Goal: Task Accomplishment & Management: Complete application form

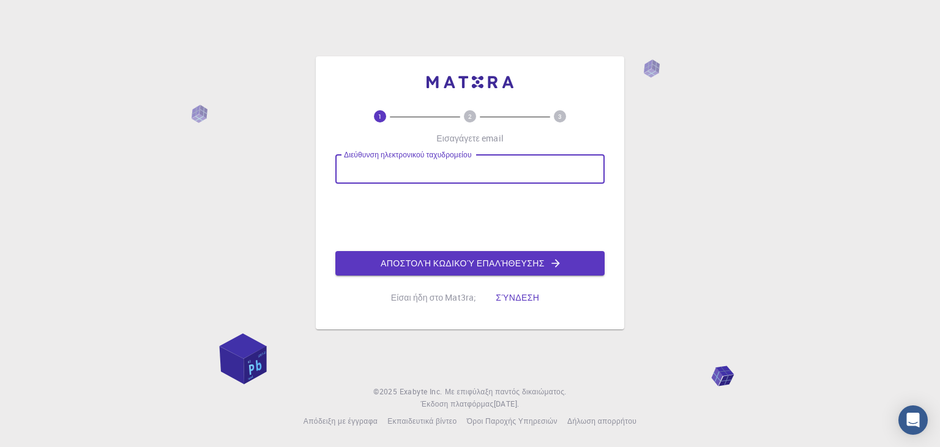
click at [400, 167] on input "Διεύθυνση ηλεκτρονικού ταχυδρομείου" at bounding box center [469, 168] width 269 height 29
click at [414, 176] on input "Διεύθυνση ηλεκτρονικού ταχυδρομείου" at bounding box center [469, 168] width 269 height 29
type input "[EMAIL_ADDRESS][DOMAIN_NAME]"
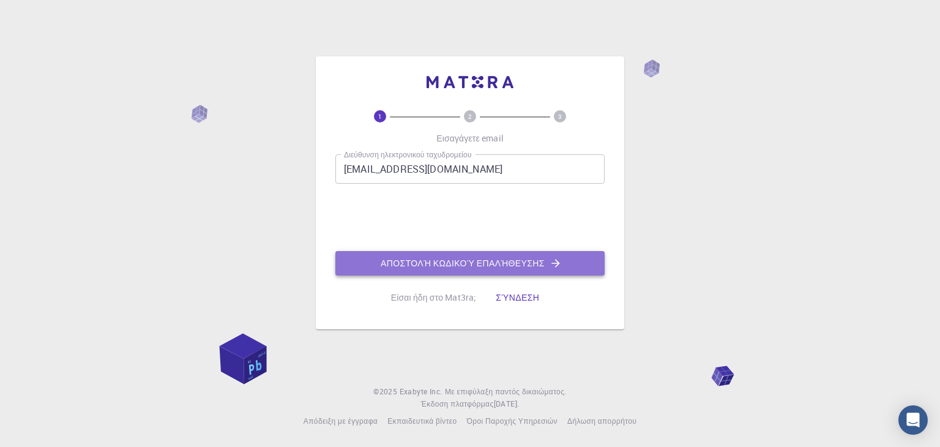
click at [483, 266] on font "Αποστολή κωδικού επαλήθευσης" at bounding box center [463, 263] width 164 height 12
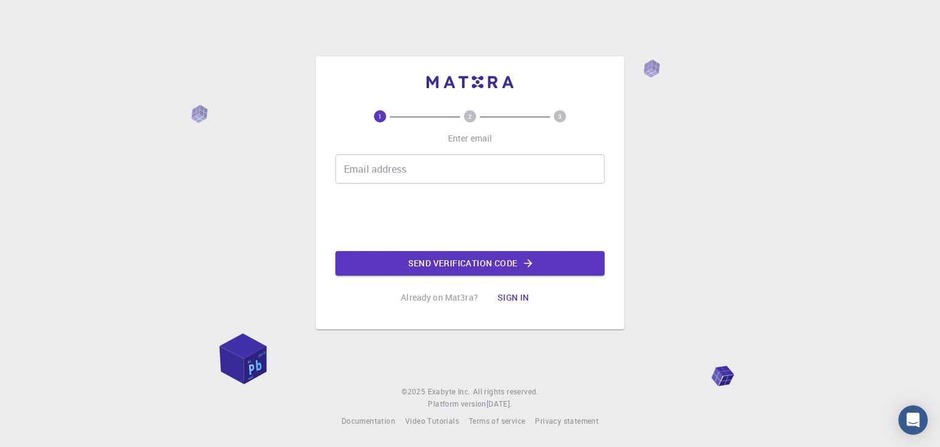
click at [389, 177] on input "Email address" at bounding box center [469, 168] width 269 height 29
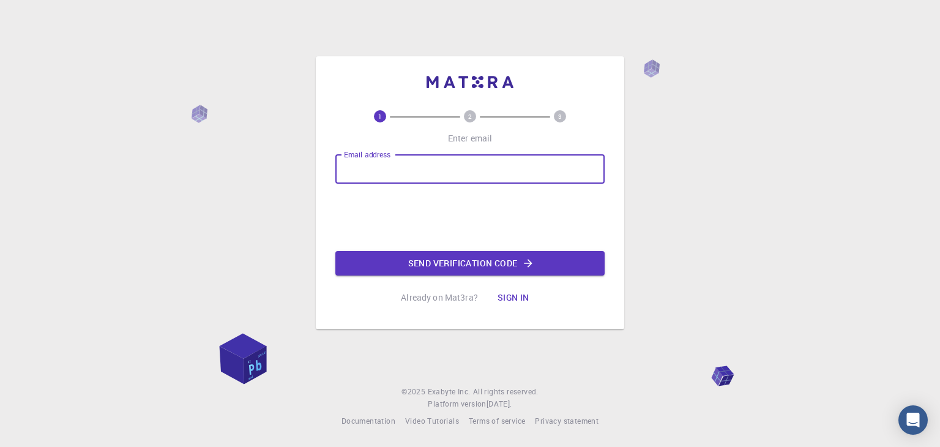
type input "[EMAIL_ADDRESS][DOMAIN_NAME]"
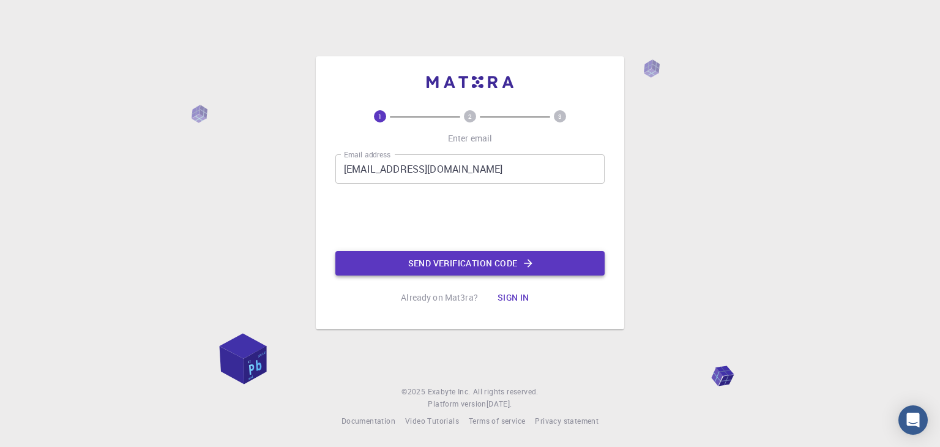
click at [426, 267] on button "Send verification code" at bounding box center [469, 263] width 269 height 24
click at [438, 298] on p "Already on Mat3ra?" at bounding box center [439, 297] width 77 height 12
click at [508, 268] on button "Send verification code" at bounding box center [469, 263] width 269 height 24
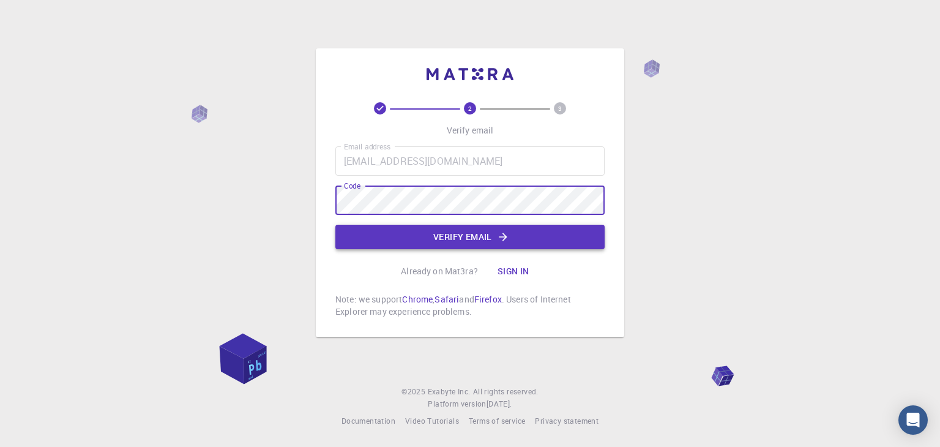
click at [410, 234] on button "Verify email" at bounding box center [469, 237] width 269 height 24
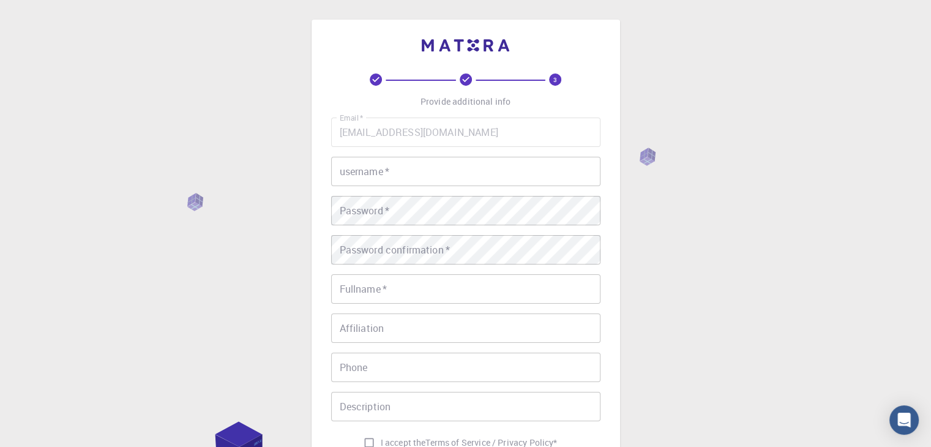
click at [388, 172] on input "username   *" at bounding box center [465, 171] width 269 height 29
type input "vag123"
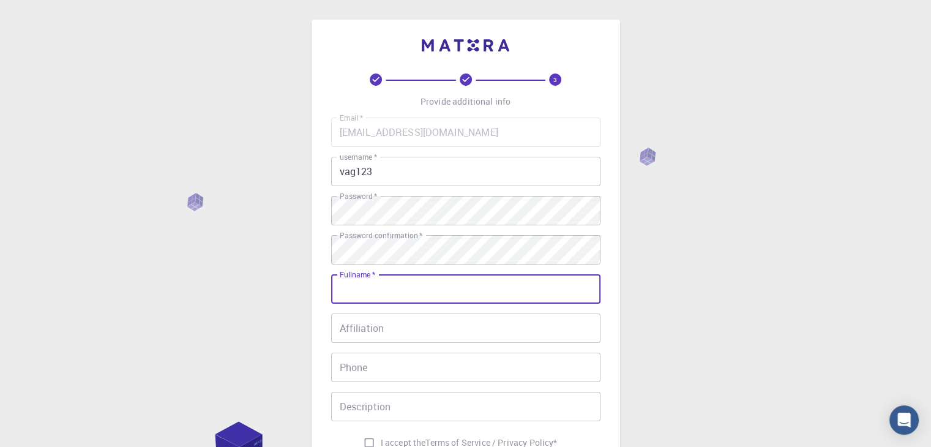
click at [403, 287] on input "Fullname   *" at bounding box center [465, 288] width 269 height 29
type input "[PERSON_NAME] SIRIUS Batzios"
type input "6978943695"
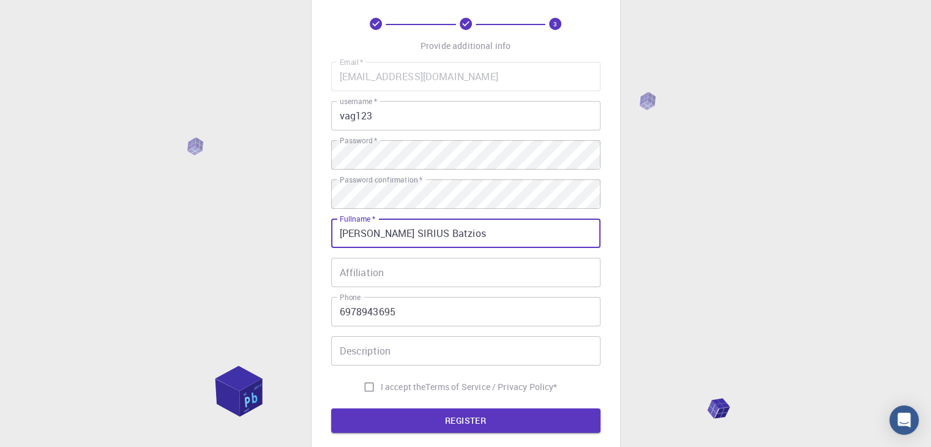
scroll to position [122, 0]
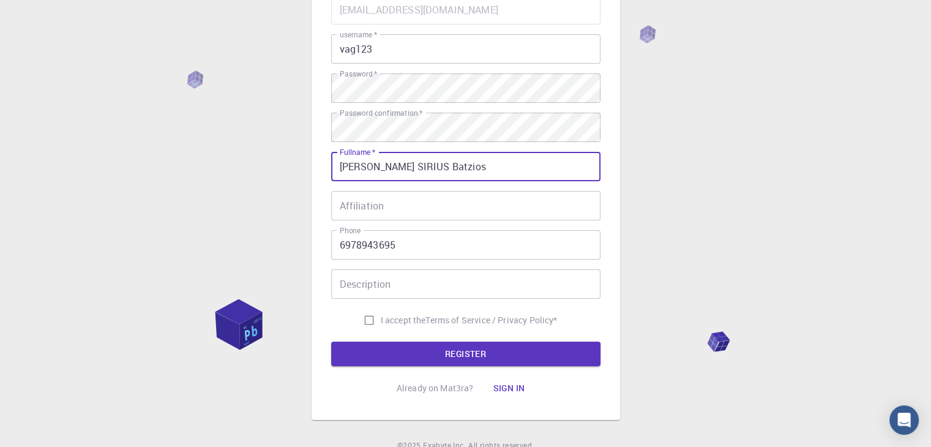
click at [365, 325] on input "I accept the Terms of Service / Privacy Policy *" at bounding box center [369, 320] width 23 height 23
checkbox input "true"
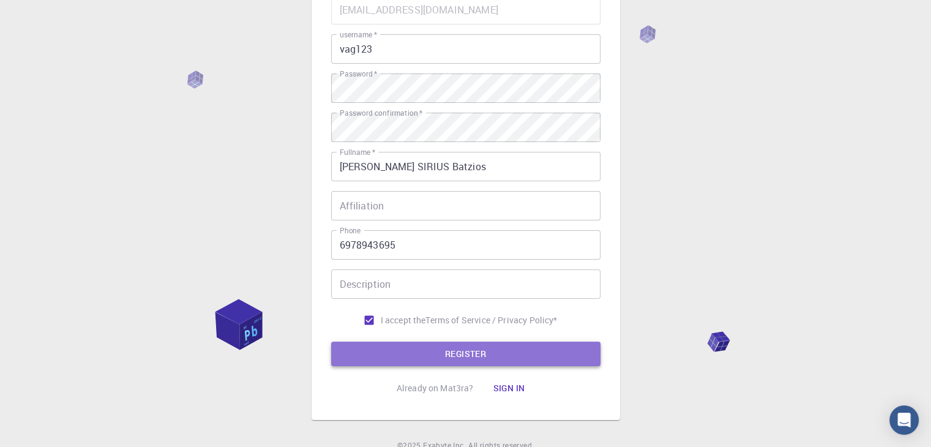
click at [454, 356] on button "REGISTER" at bounding box center [465, 354] width 269 height 24
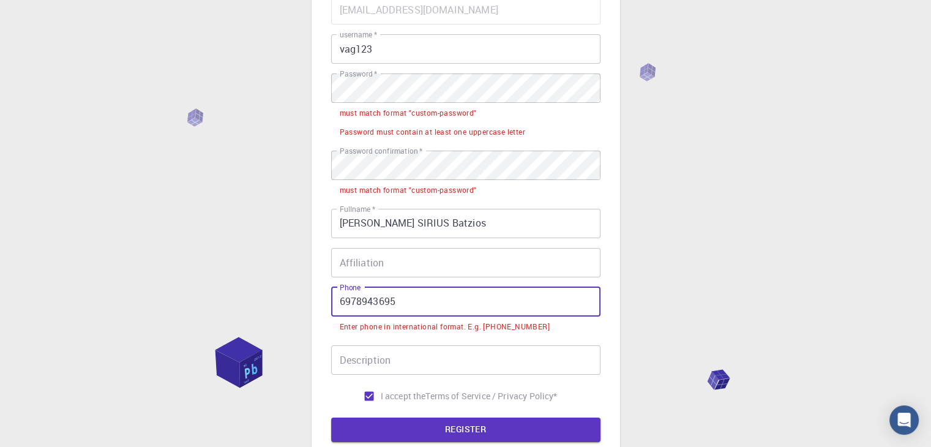
click at [337, 297] on input "6978943695" at bounding box center [465, 301] width 269 height 29
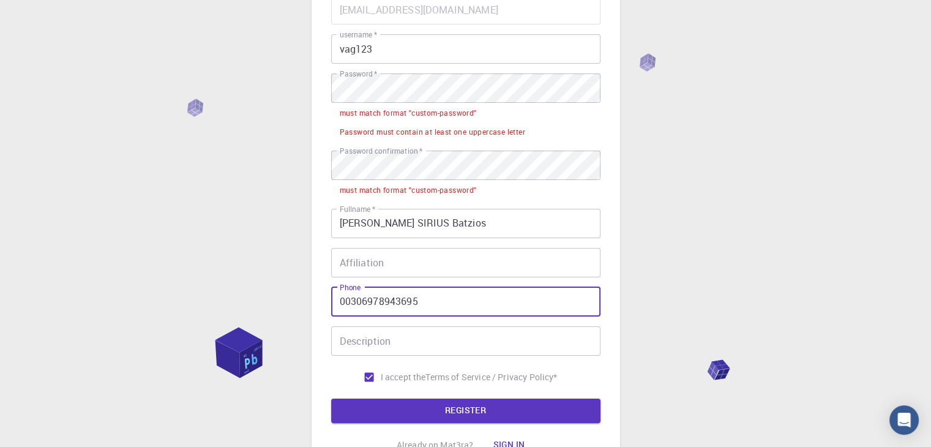
click at [533, 411] on button "REGISTER" at bounding box center [465, 411] width 269 height 24
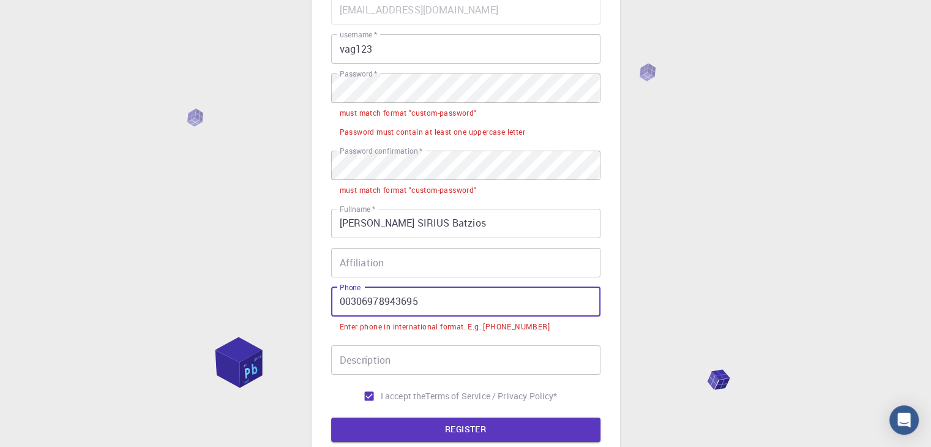
drag, startPoint x: 362, startPoint y: 299, endPoint x: 370, endPoint y: 314, distance: 16.7
click at [362, 300] on input "00306978943695" at bounding box center [465, 301] width 269 height 29
click at [352, 301] on input "00306978943695" at bounding box center [465, 301] width 269 height 29
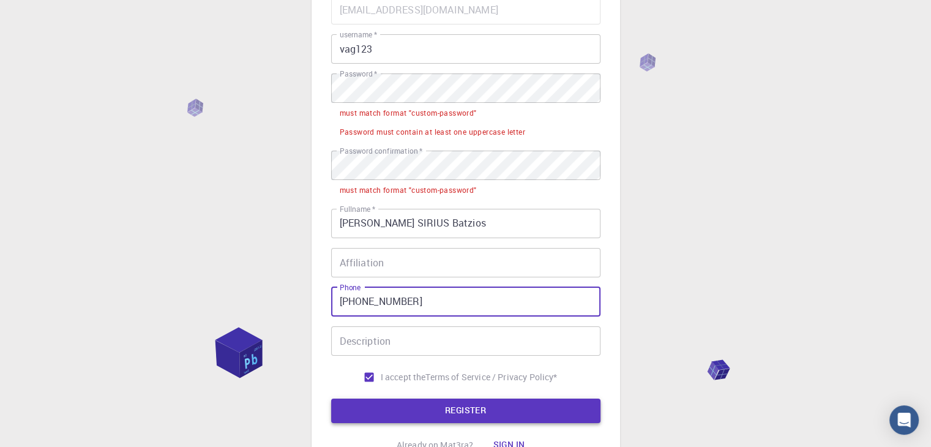
type input "[PHONE_NUMBER]"
click at [465, 412] on button "REGISTER" at bounding box center [465, 411] width 269 height 24
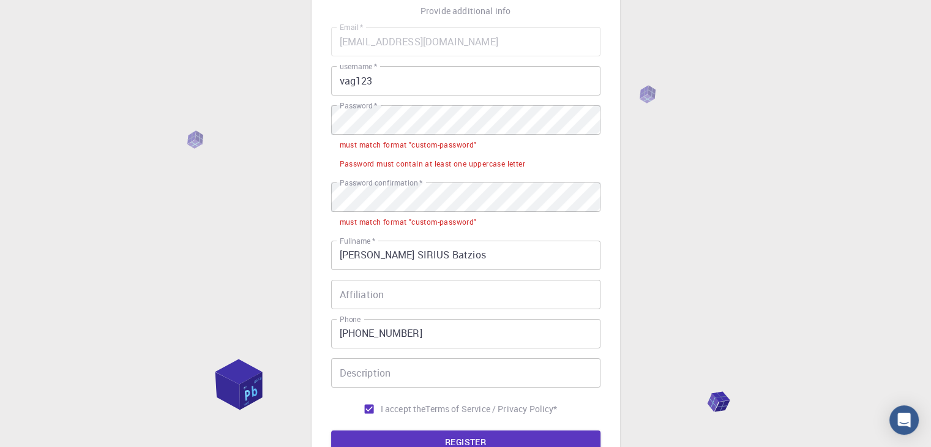
scroll to position [61, 0]
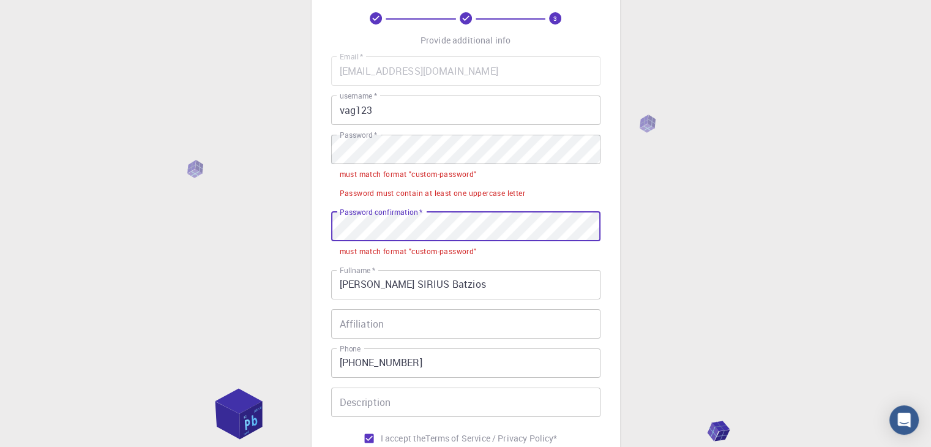
click at [300, 233] on div "3 Provide additional info Email   * [EMAIL_ADDRESS][DOMAIN_NAME] Email   * user…" at bounding box center [465, 279] width 931 height 680
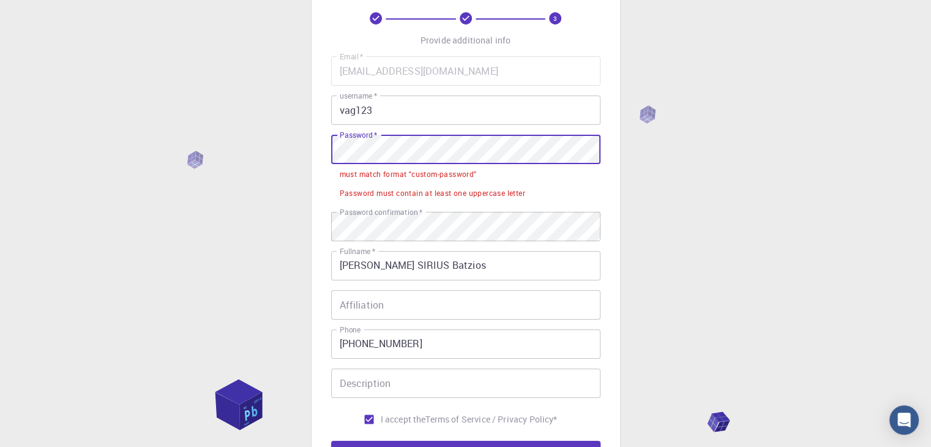
click at [252, 148] on div "3 Provide additional info Email   * [EMAIL_ADDRESS][DOMAIN_NAME] Email   * user…" at bounding box center [465, 269] width 931 height 661
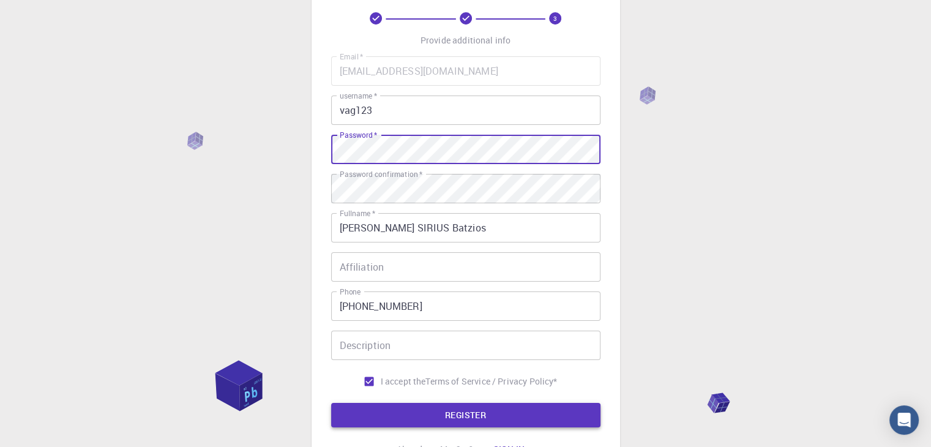
click at [493, 422] on button "REGISTER" at bounding box center [465, 415] width 269 height 24
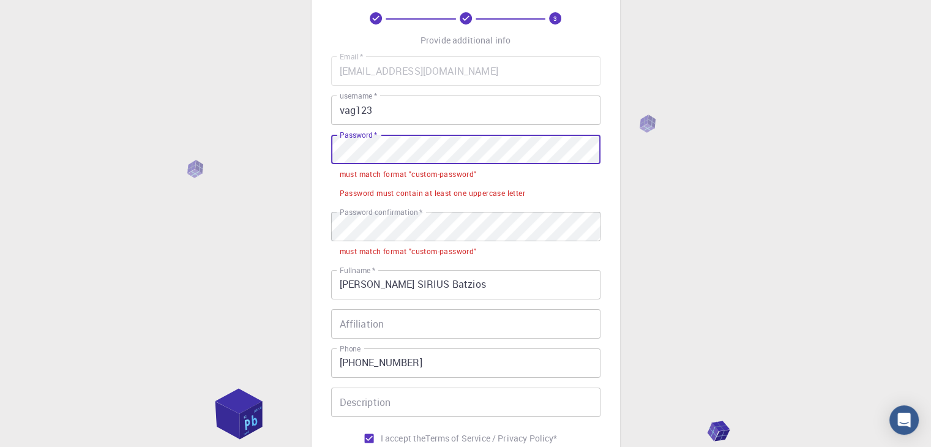
click at [276, 174] on div "3 Provide additional info Email   * [EMAIL_ADDRESS][DOMAIN_NAME] Email   * user…" at bounding box center [465, 279] width 931 height 680
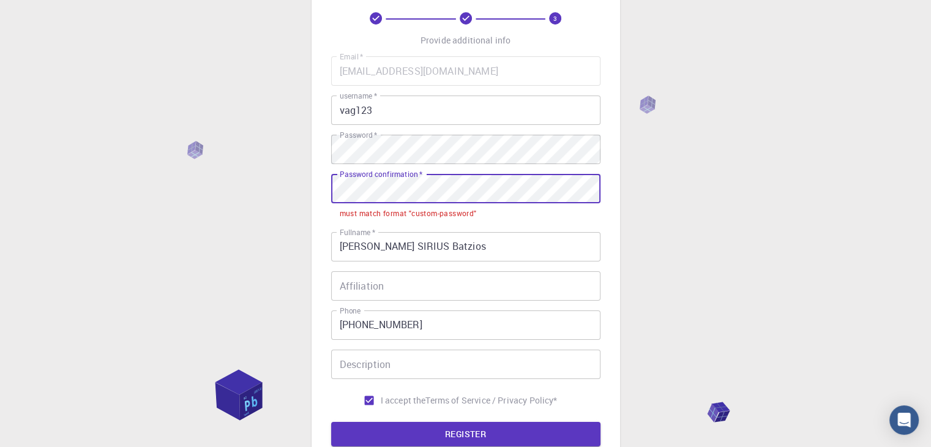
click at [182, 193] on div "3 Provide additional info Email   * [EMAIL_ADDRESS][DOMAIN_NAME] Email   * user…" at bounding box center [465, 260] width 931 height 642
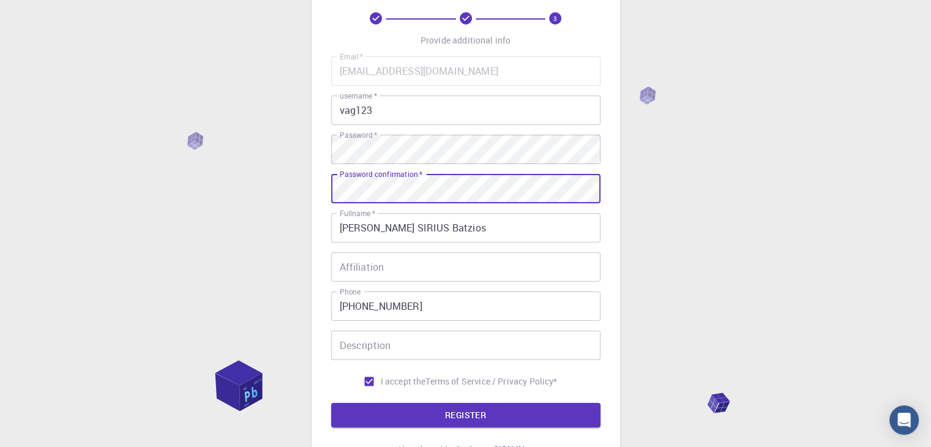
click at [515, 424] on button "REGISTER" at bounding box center [465, 415] width 269 height 24
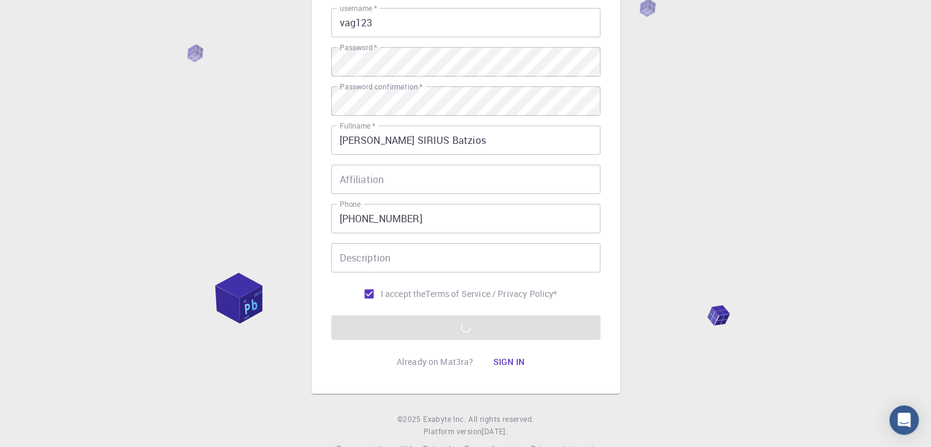
scroll to position [176, 0]
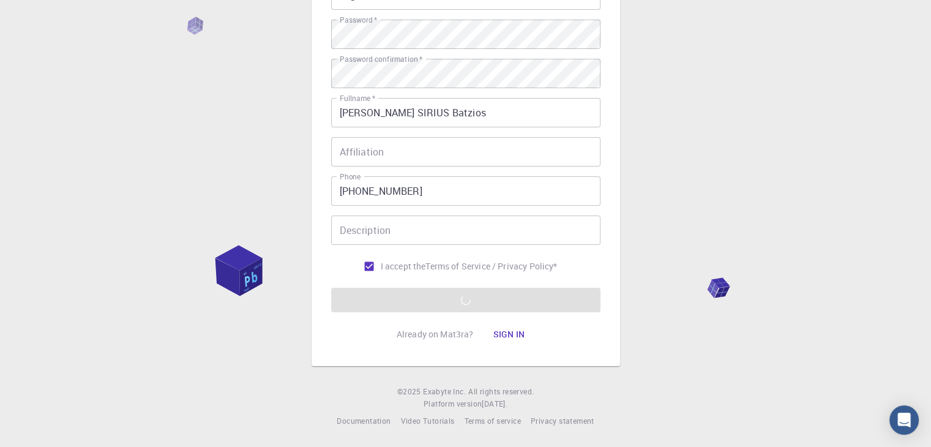
click at [512, 334] on button "Sign in" at bounding box center [508, 334] width 51 height 24
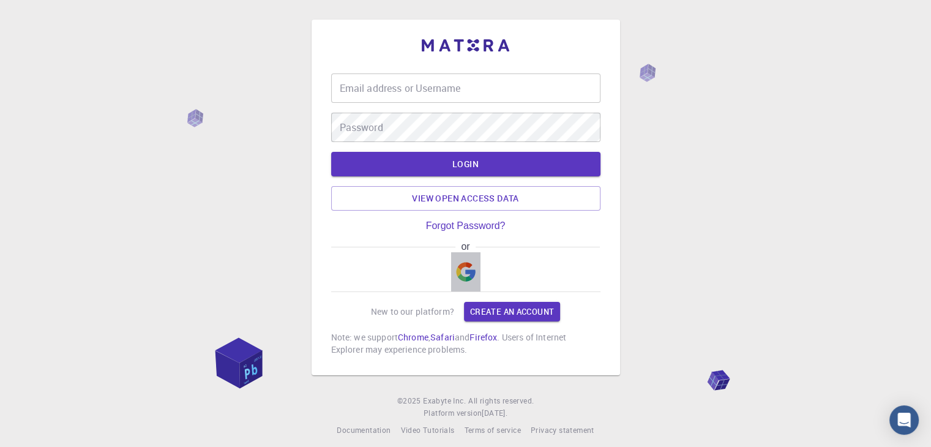
click at [471, 277] on img "button" at bounding box center [466, 272] width 20 height 20
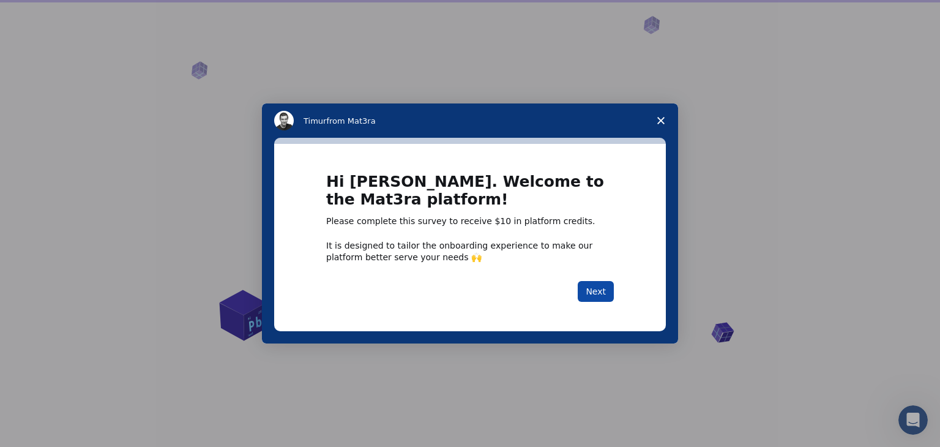
click at [584, 291] on button "Next" at bounding box center [596, 291] width 36 height 21
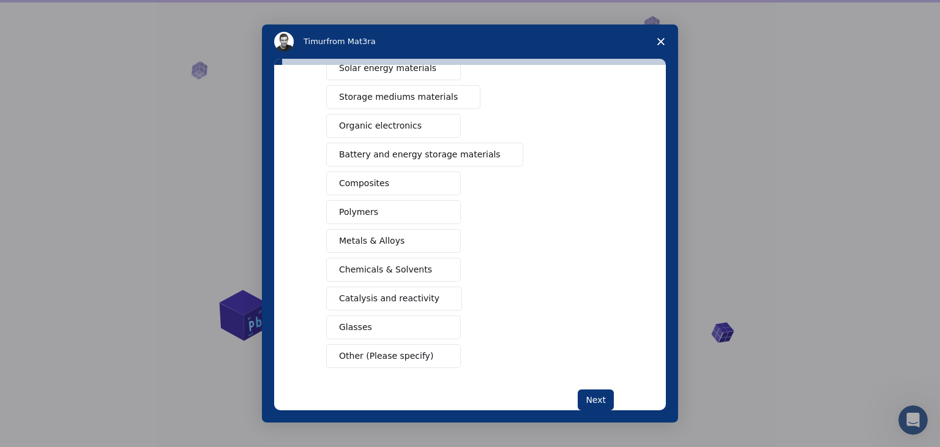
scroll to position [122, 0]
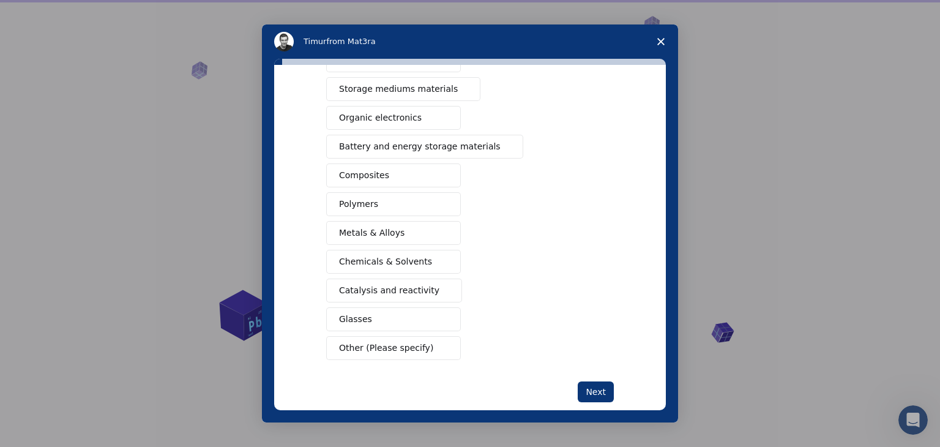
click at [402, 343] on span "Other (Please specify)" at bounding box center [386, 348] width 94 height 13
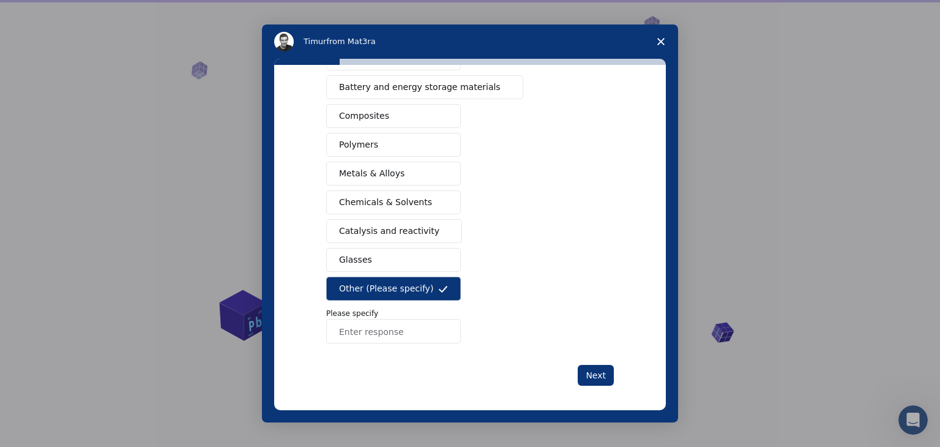
scroll to position [184, 0]
click at [389, 332] on input "Enter response" at bounding box center [393, 329] width 135 height 24
type input "[MEDICAL_DATA]"
click at [583, 369] on button "Next" at bounding box center [596, 373] width 36 height 21
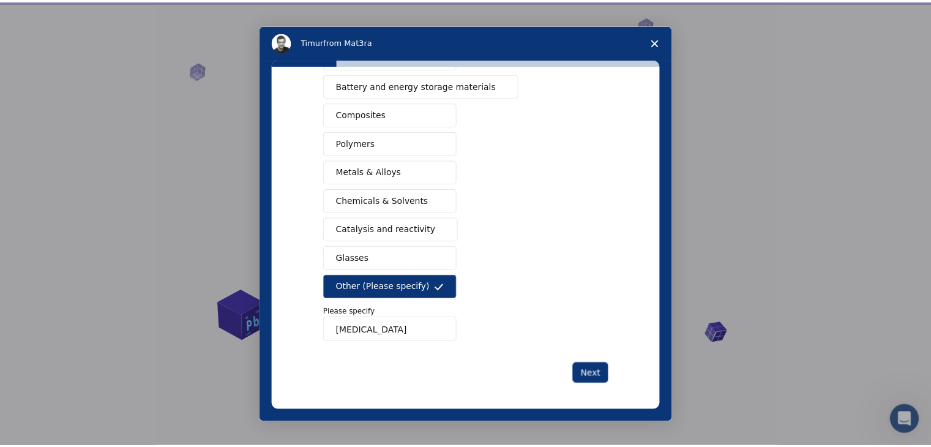
scroll to position [0, 0]
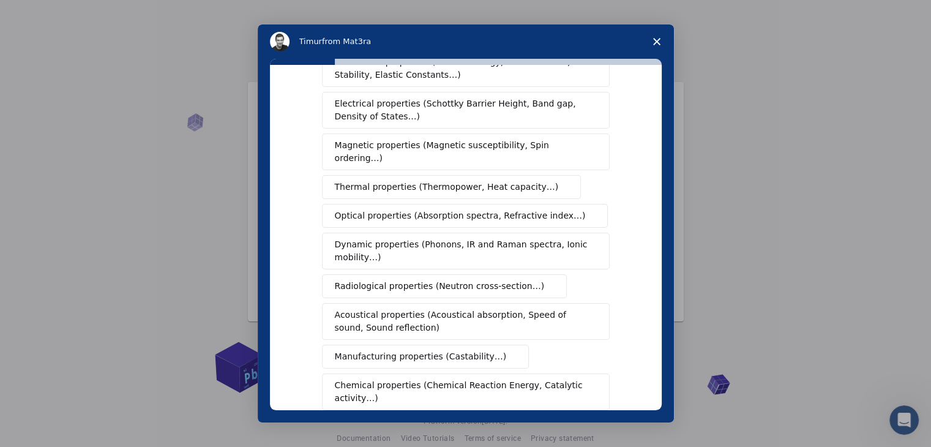
scroll to position [184, 0]
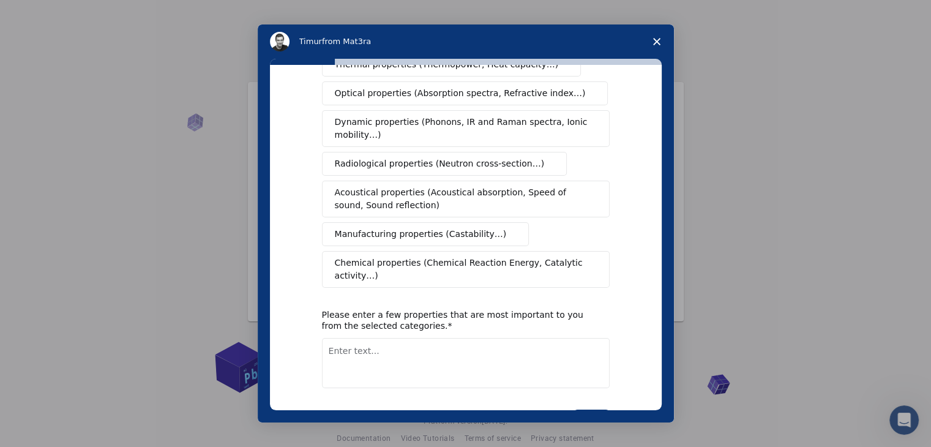
click at [429, 257] on span "Chemical properties (Chemical Reaction Energy, Catalytic activity…)" at bounding box center [461, 270] width 253 height 26
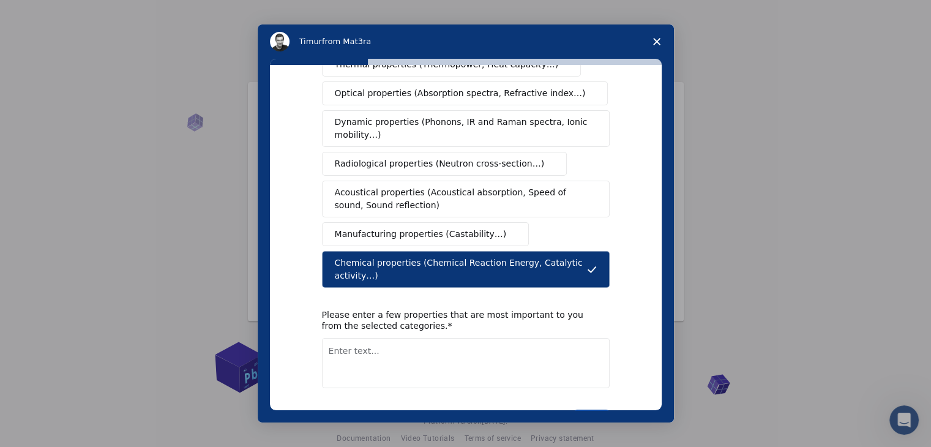
click at [590, 410] on button "Next" at bounding box center [592, 420] width 36 height 21
click at [377, 338] on textarea "Enter text..." at bounding box center [466, 363] width 288 height 50
click at [601, 410] on button "Next" at bounding box center [592, 420] width 36 height 21
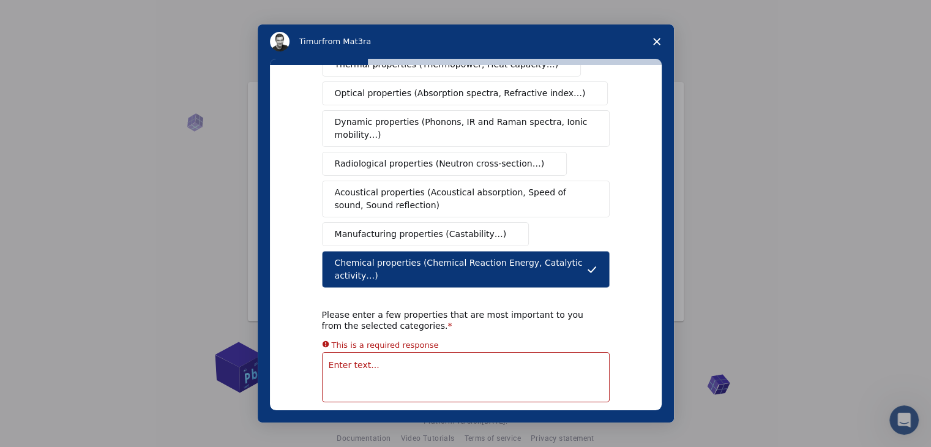
click at [359, 354] on textarea "Enter text..." at bounding box center [466, 377] width 288 height 50
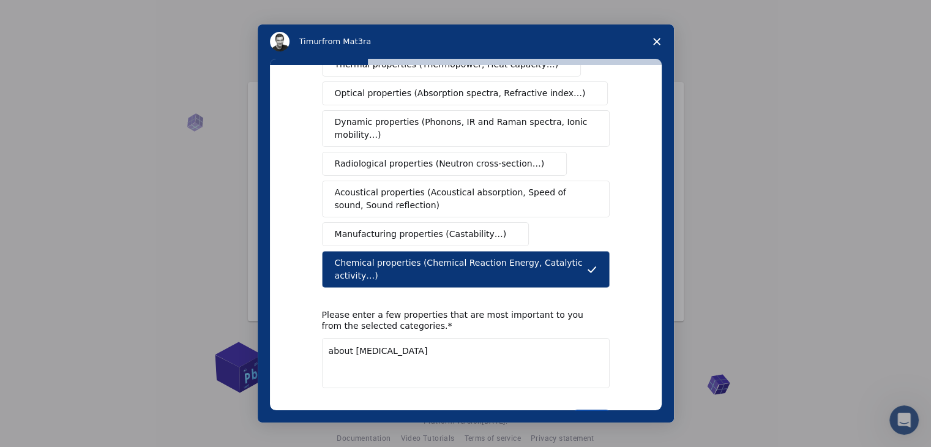
type textarea "about [MEDICAL_DATA]"
click at [582, 410] on button "Next" at bounding box center [592, 420] width 36 height 21
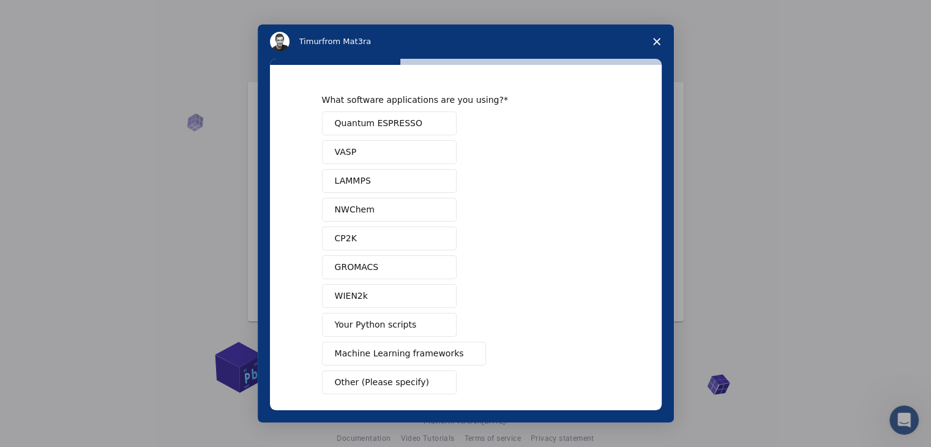
click at [395, 126] on span "Quantum ESPRESSO" at bounding box center [379, 123] width 88 height 13
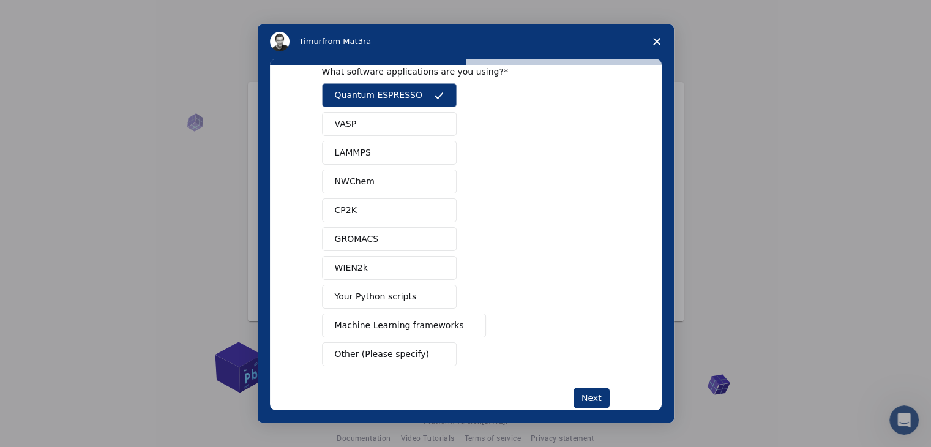
scroll to position [53, 0]
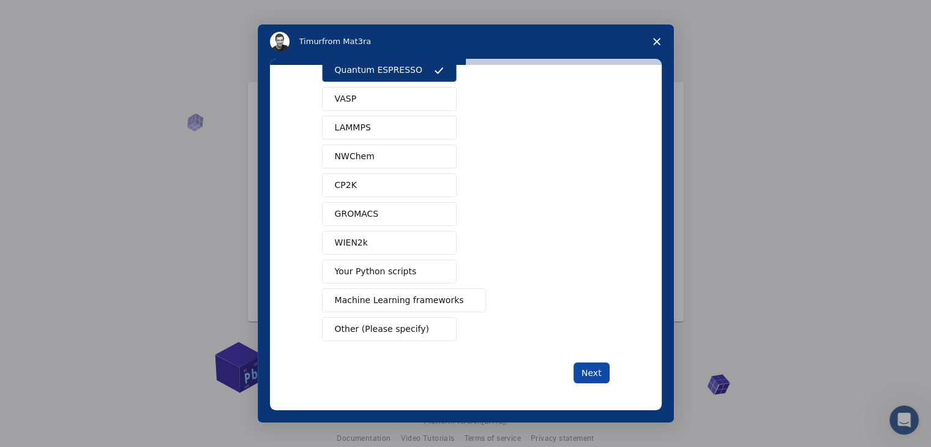
click at [598, 370] on button "Next" at bounding box center [592, 372] width 36 height 21
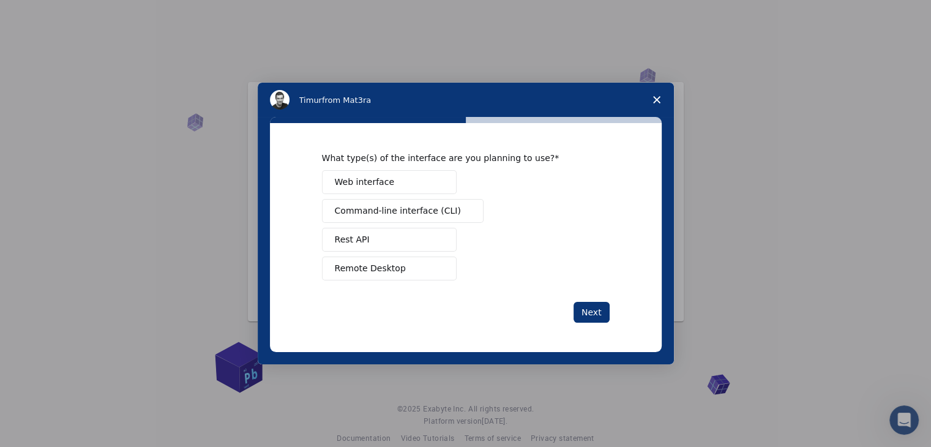
scroll to position [0, 0]
click at [387, 184] on button "Web interface" at bounding box center [389, 182] width 135 height 24
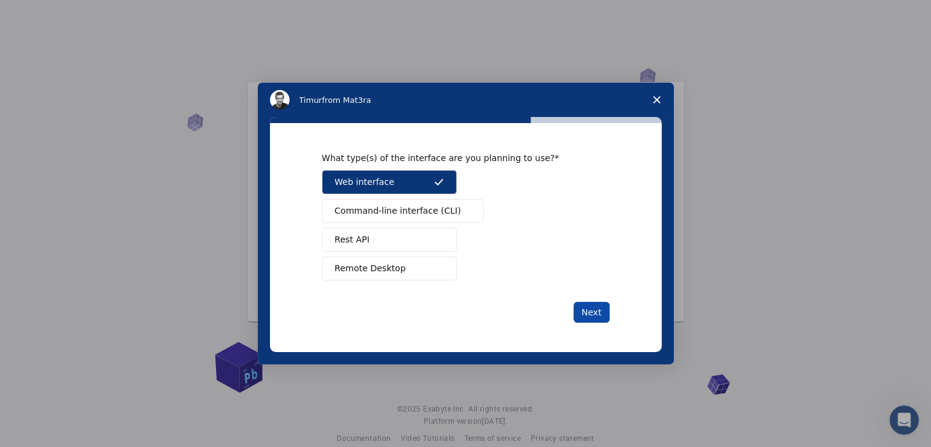
click at [594, 312] on button "Next" at bounding box center [592, 312] width 36 height 21
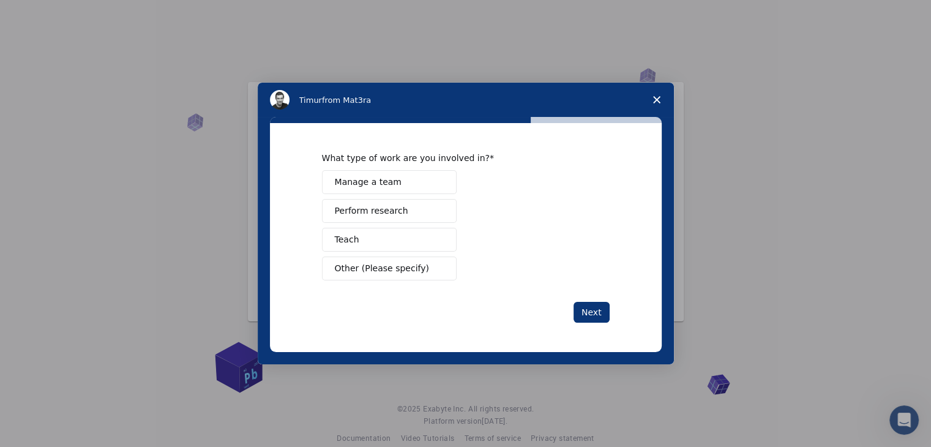
click at [402, 214] on button "Perform research" at bounding box center [389, 211] width 135 height 24
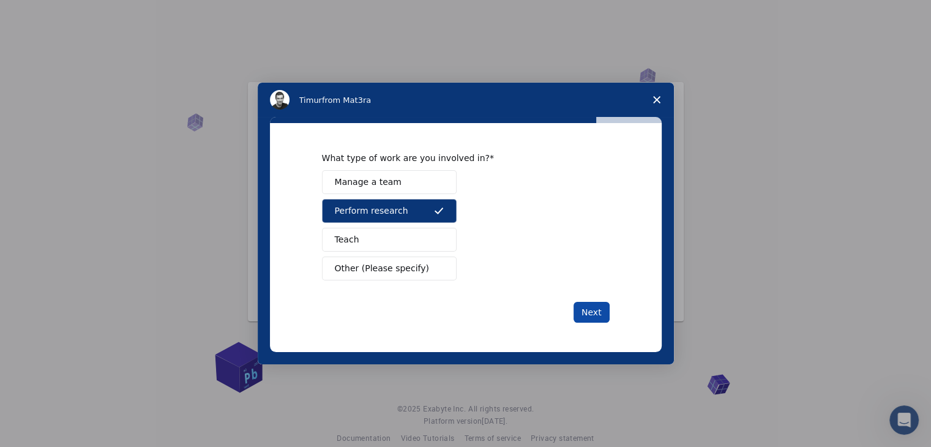
click at [600, 312] on button "Next" at bounding box center [592, 312] width 36 height 21
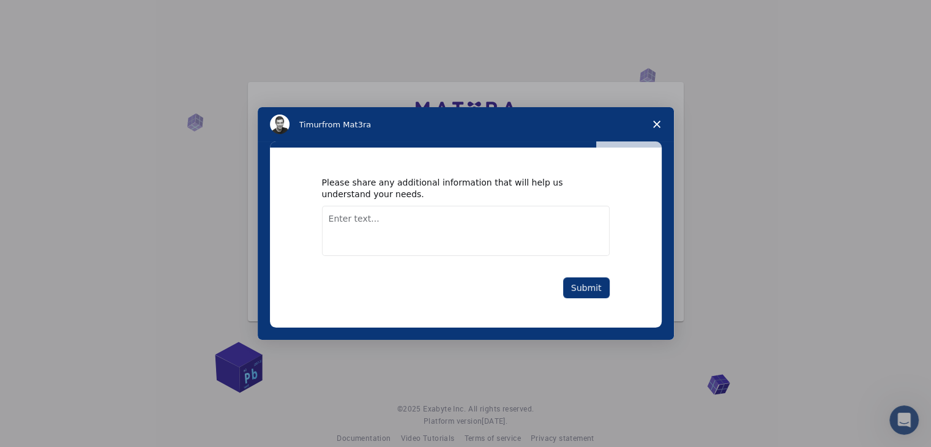
click at [380, 217] on textarea "Enter text..." at bounding box center [466, 231] width 288 height 50
click at [586, 291] on button "Submit" at bounding box center [586, 287] width 47 height 21
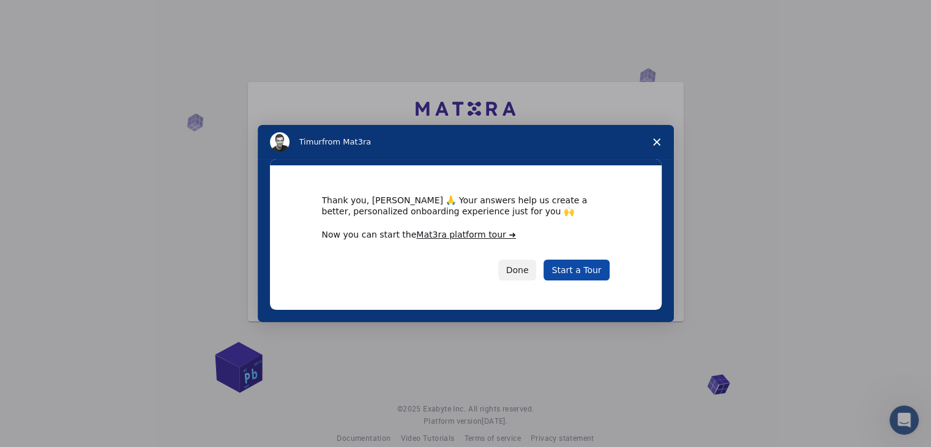
click at [576, 272] on link "Start a Tour" at bounding box center [577, 270] width 66 height 21
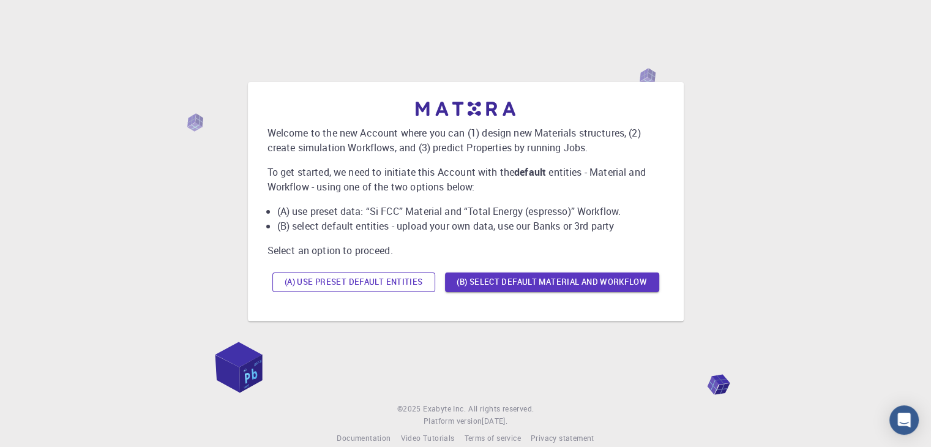
click at [355, 285] on button "(A) Use preset default entities" at bounding box center [353, 282] width 163 height 20
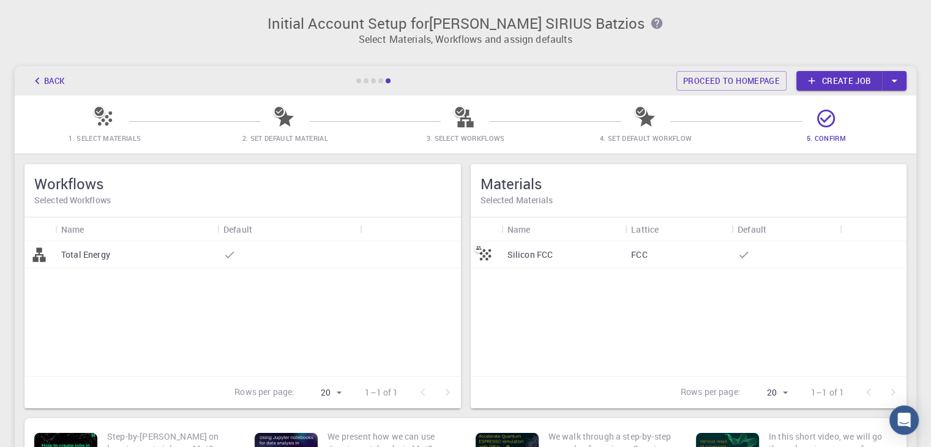
click at [830, 116] on icon at bounding box center [826, 119] width 18 height 18
click at [96, 138] on span "1. Select Materials" at bounding box center [105, 137] width 72 height 9
click at [577, 258] on div "Silicon FCC" at bounding box center [563, 254] width 124 height 27
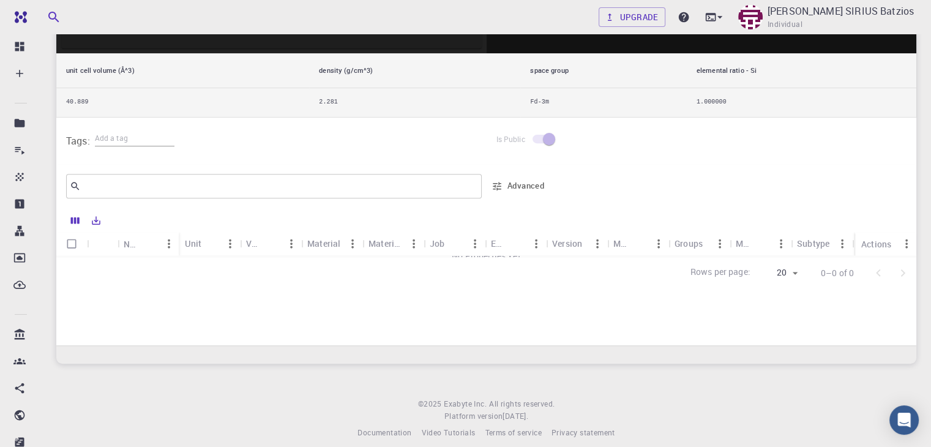
scroll to position [455, 0]
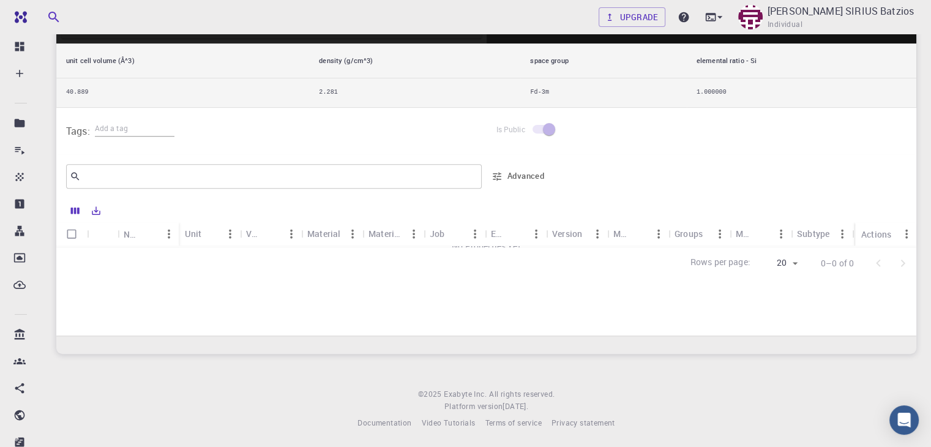
click at [339, 226] on div "Material" at bounding box center [323, 234] width 33 height 24
click at [320, 234] on div "Material" at bounding box center [323, 234] width 33 height 24
click at [372, 230] on div "Material Formula" at bounding box center [387, 234] width 36 height 24
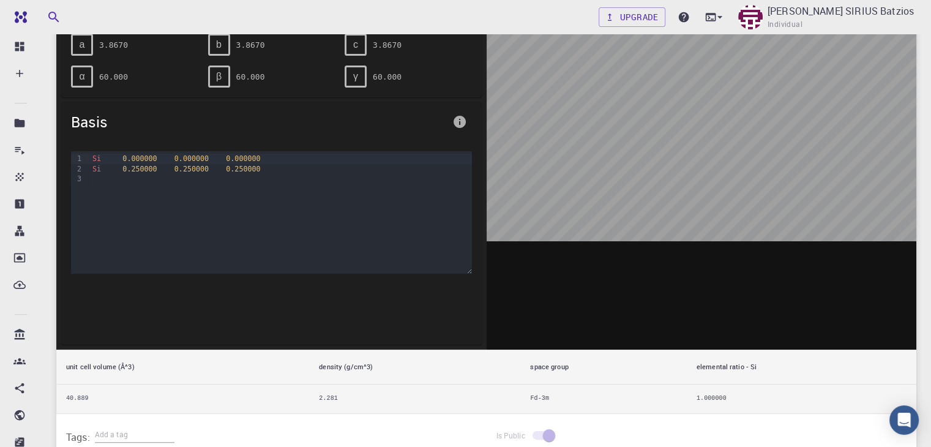
scroll to position [0, 0]
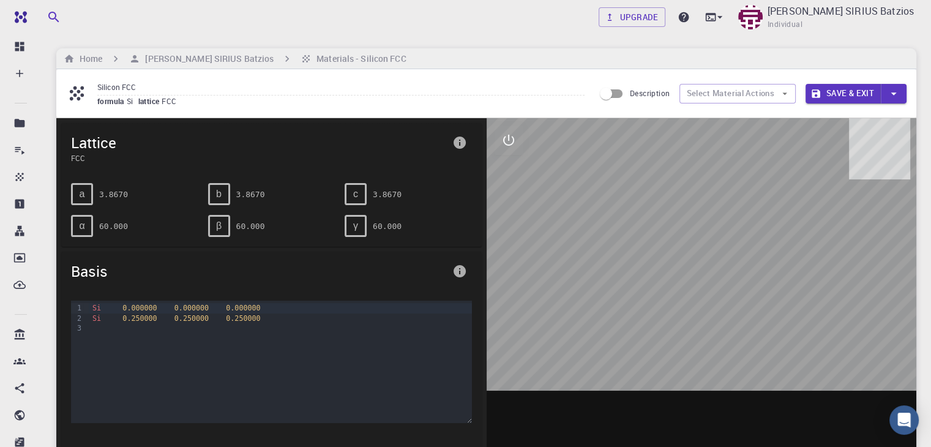
click at [838, 95] on button "Save & Exit" at bounding box center [843, 94] width 75 height 20
click at [784, 92] on icon "button" at bounding box center [784, 93] width 5 height 2
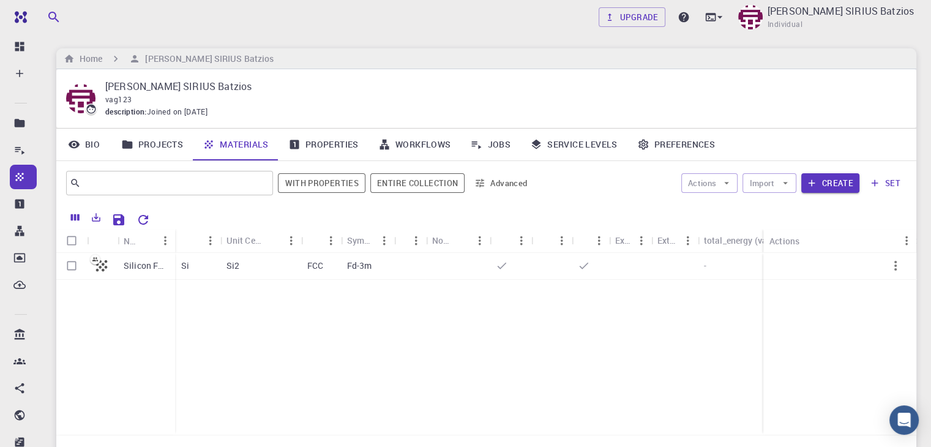
click at [334, 140] on link "Properties" at bounding box center [324, 145] width 90 height 32
